Goal: Task Accomplishment & Management: Use online tool/utility

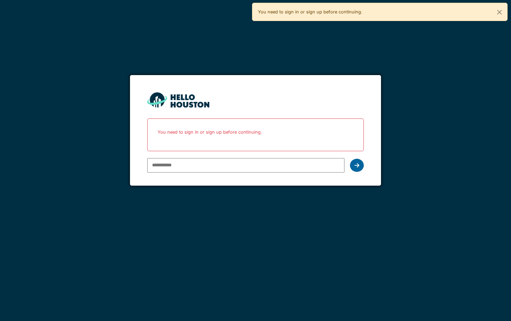
type input "**********"
click at [358, 170] on div at bounding box center [357, 165] width 14 height 13
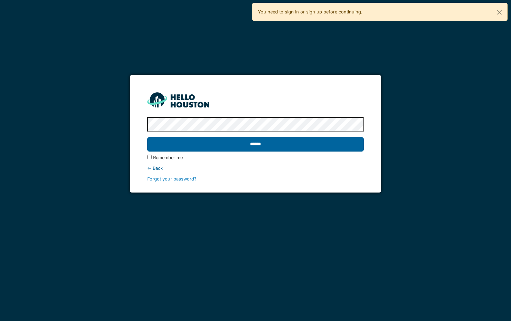
click at [276, 144] on input "******" at bounding box center [255, 144] width 217 height 14
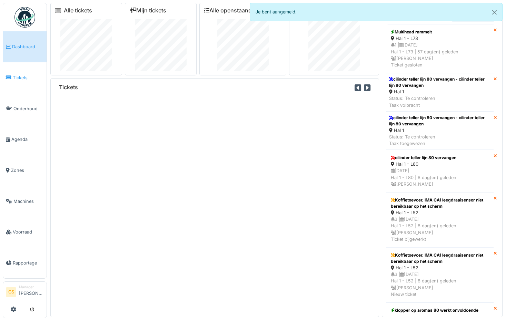
click at [24, 81] on link "Tickets" at bounding box center [24, 77] width 43 height 31
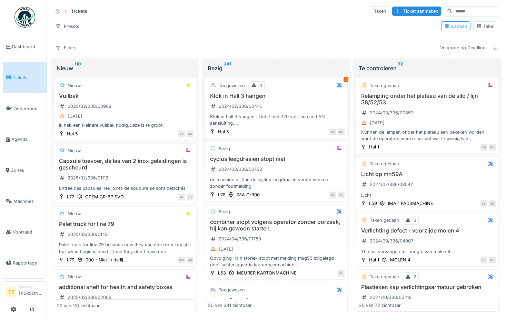
click at [480, 25] on div "Tabel" at bounding box center [485, 26] width 18 height 7
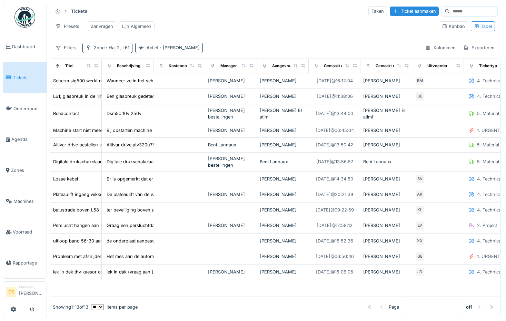
click at [450, 12] on input at bounding box center [474, 12] width 48 height 10
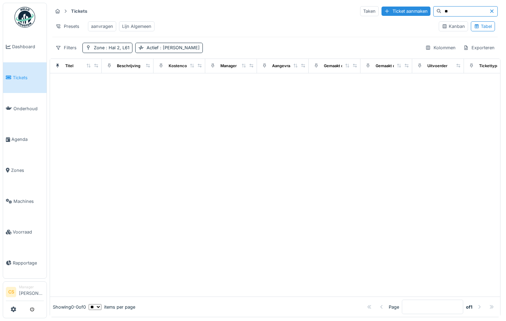
type input "*"
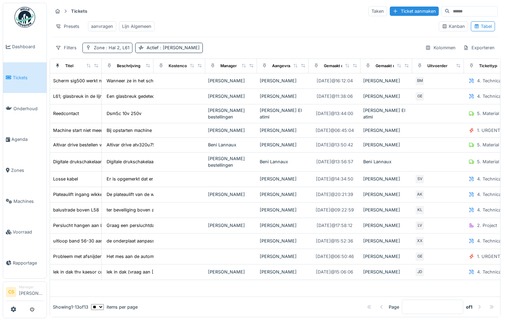
click at [110, 50] on span ": Hal 2, L61" at bounding box center [116, 47] width 25 height 5
click at [207, 44] on div "Tickets Taken Ticket aanmaken Presets aanvragen Lijn Algemeen Kanban Tabel Filt…" at bounding box center [275, 29] width 451 height 53
click at [124, 50] on span ": Hal 2, L61" at bounding box center [116, 47] width 25 height 5
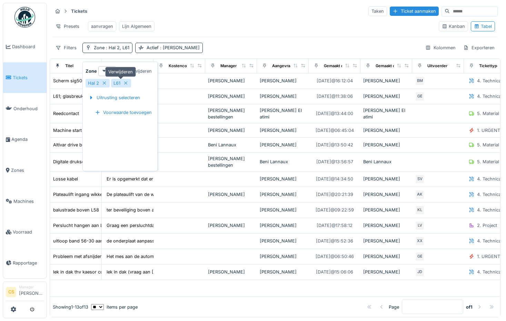
click at [126, 84] on icon at bounding box center [126, 83] width 6 height 4
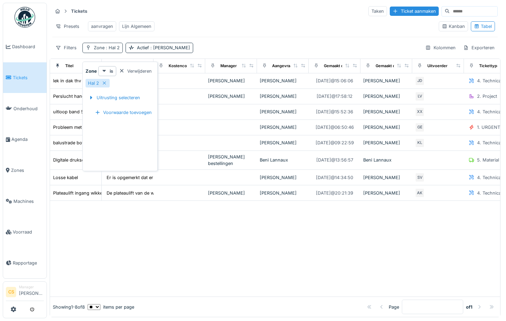
click at [104, 50] on span ": Hal 2" at bounding box center [111, 47] width 15 height 5
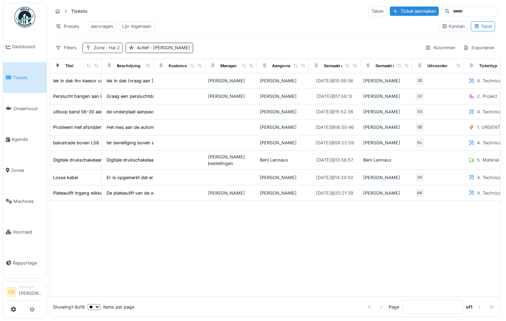
click at [104, 50] on span ": Hal 2" at bounding box center [111, 47] width 15 height 5
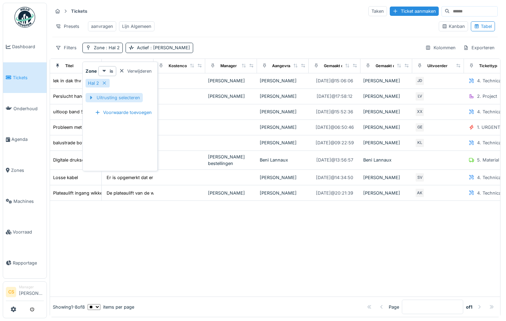
click at [116, 100] on div "Uitrusting selecteren" at bounding box center [114, 97] width 57 height 9
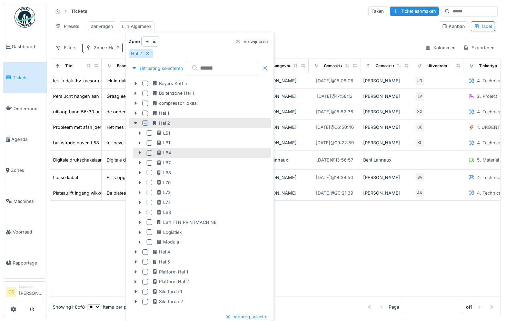
click at [150, 152] on div at bounding box center [150, 153] width 6 height 6
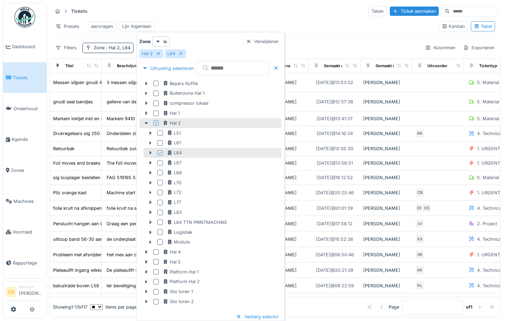
click at [150, 152] on icon at bounding box center [150, 152] width 2 height 3
click at [175, 154] on div "L64" at bounding box center [174, 153] width 15 height 7
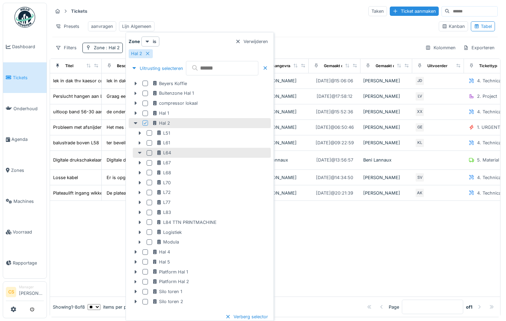
click at [141, 154] on icon at bounding box center [140, 153] width 6 height 4
click at [140, 153] on icon at bounding box center [140, 152] width 2 height 3
click at [140, 153] on icon at bounding box center [139, 153] width 3 height 2
click at [247, 154] on div "L64" at bounding box center [212, 153] width 113 height 7
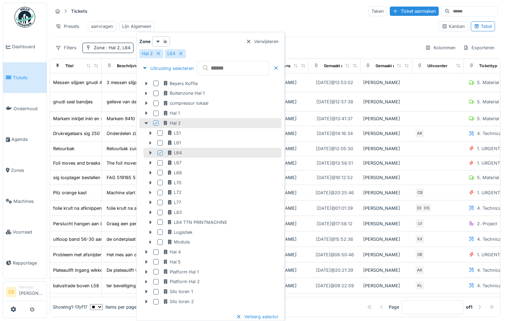
scroll to position [17, 0]
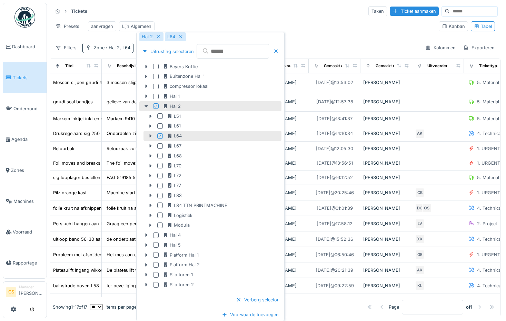
click at [150, 136] on icon at bounding box center [150, 136] width 2 height 3
click at [241, 55] on input "text" at bounding box center [233, 51] width 72 height 14
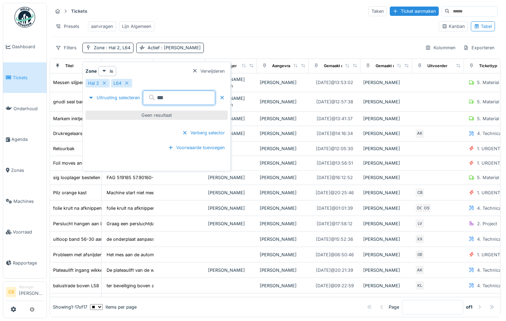
scroll to position [0, 0]
type input "*****"
click at [272, 19] on div "Presets aanvragen Lijn Algemeen" at bounding box center [242, 27] width 381 height 16
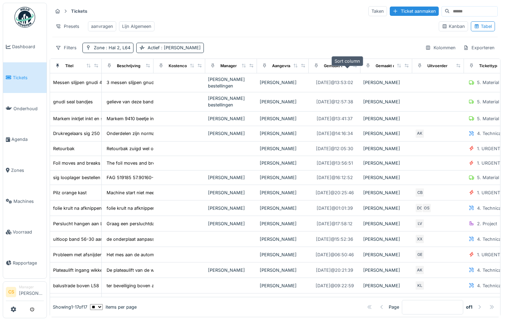
click at [347, 68] on icon at bounding box center [347, 66] width 4 height 4
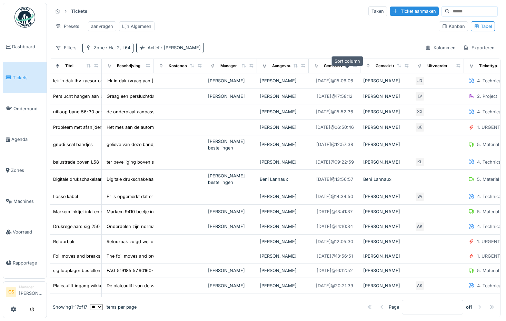
click at [347, 68] on icon at bounding box center [347, 66] width 5 height 4
